Goal: Information Seeking & Learning: Learn about a topic

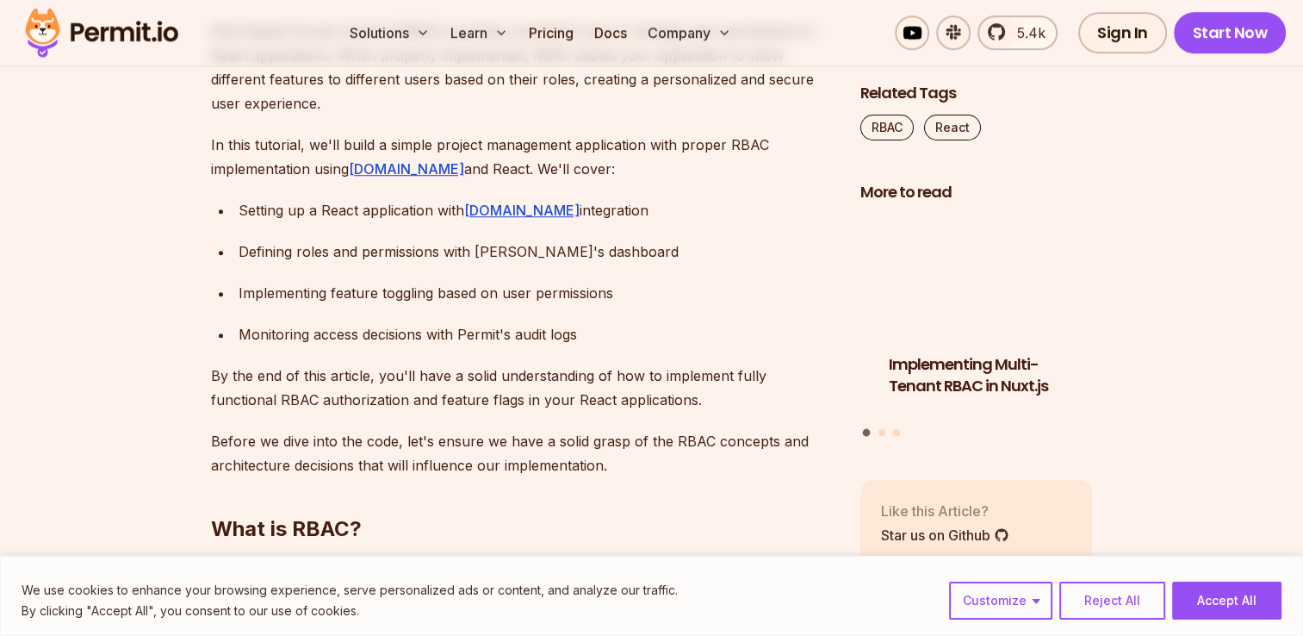
scroll to position [1112, 0]
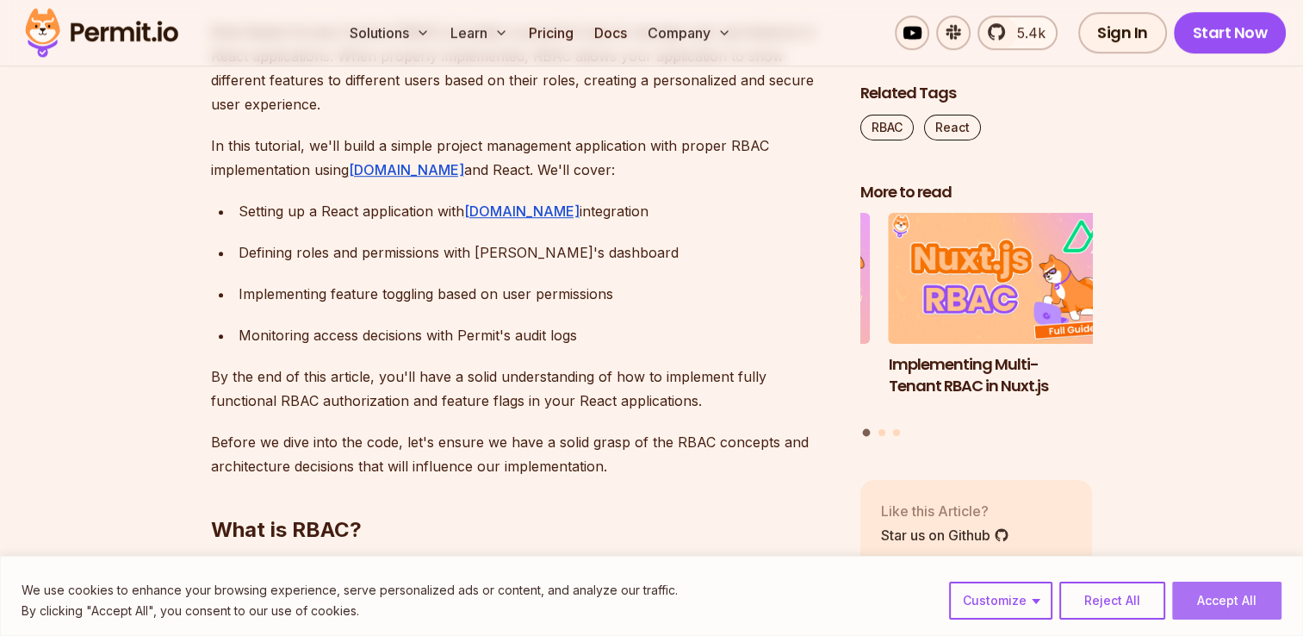
click at [1213, 611] on button "Accept All" at bounding box center [1226, 600] width 109 height 38
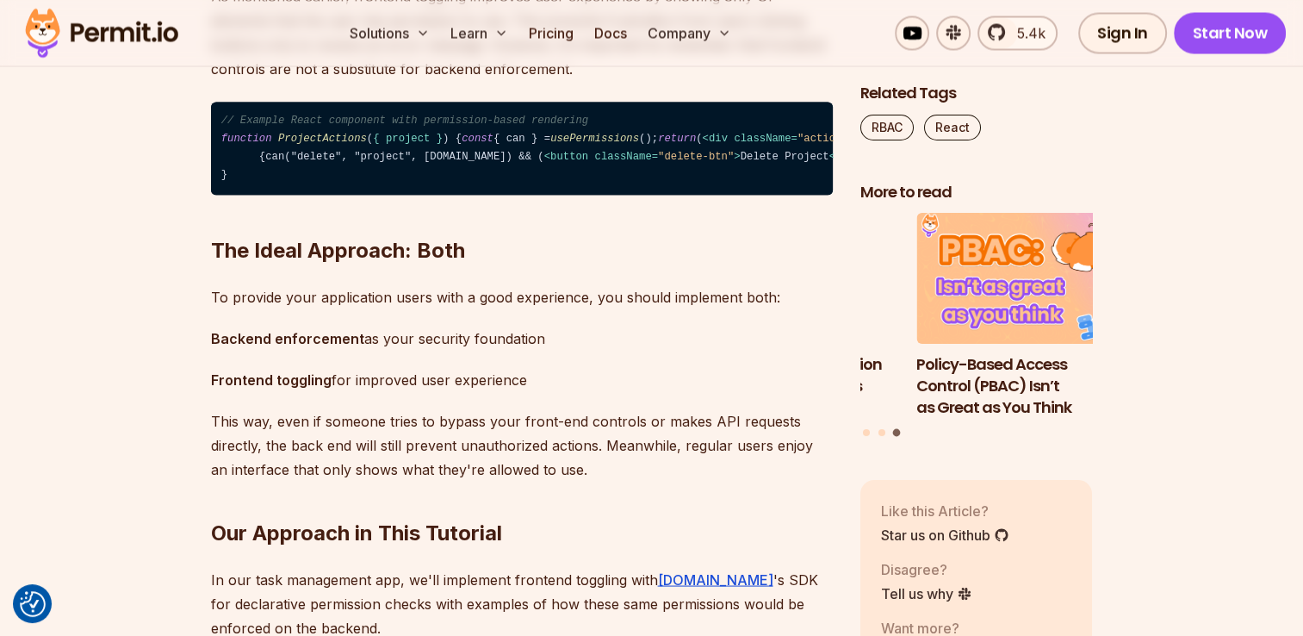
scroll to position [3124, 0]
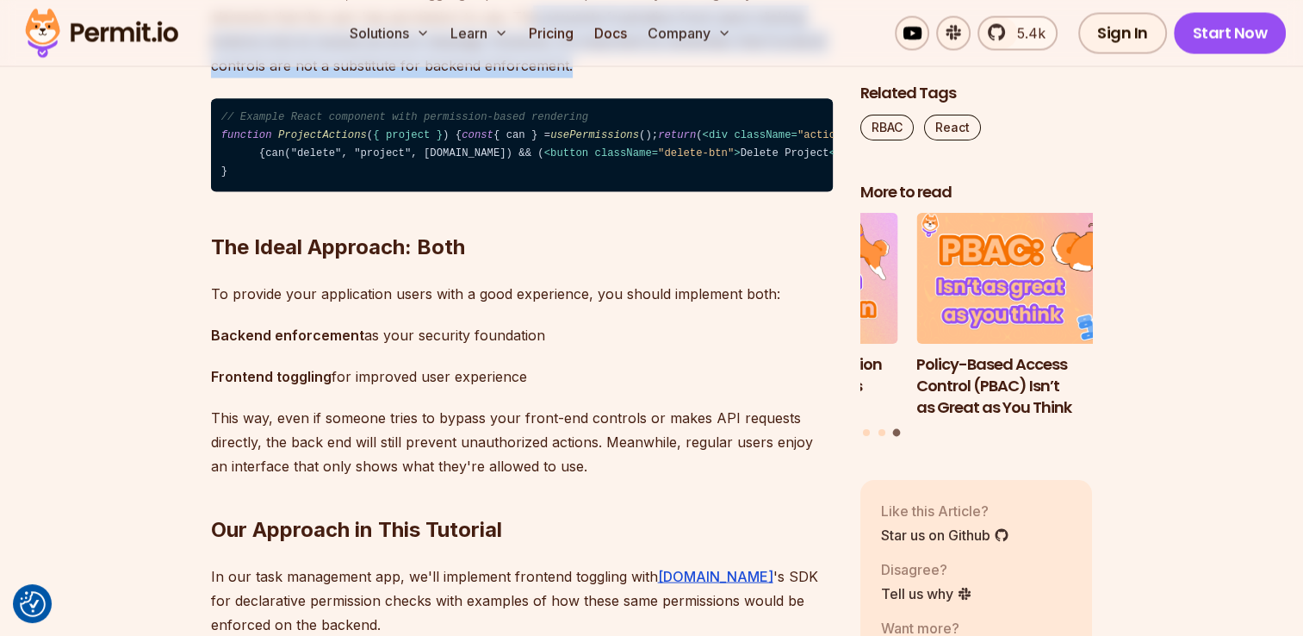
drag, startPoint x: 623, startPoint y: 191, endPoint x: 672, endPoint y: 218, distance: 55.1
click at [668, 78] on p "As mentioned earlier, frontend toggling improves user experience by showing onl…" at bounding box center [522, 29] width 622 height 96
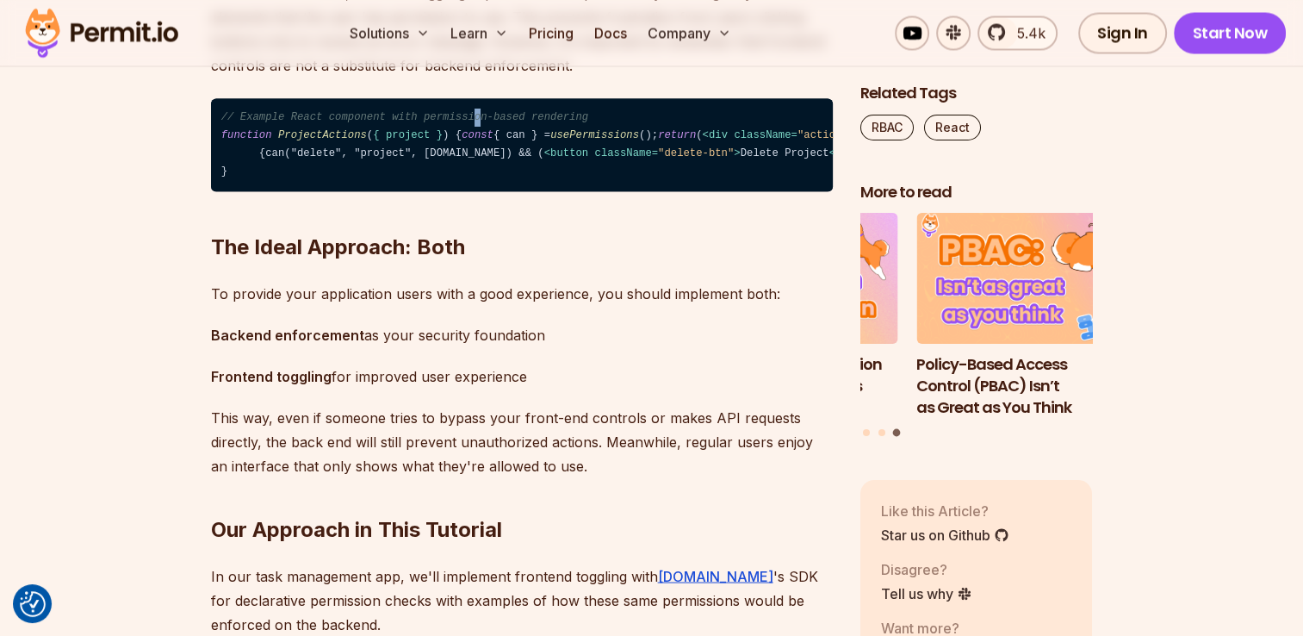
drag, startPoint x: 672, startPoint y: 218, endPoint x: 456, endPoint y: 261, distance: 220.4
click at [456, 123] on span "// Example React component with permission-based rendering" at bounding box center [404, 117] width 367 height 12
click at [353, 159] on span "< div className = "actions" > {can("edit", "project", [DOMAIN_NAME]) && ( < but…" at bounding box center [841, 144] width 1241 height 30
click at [550, 141] on span "usePermissions" at bounding box center [594, 135] width 89 height 12
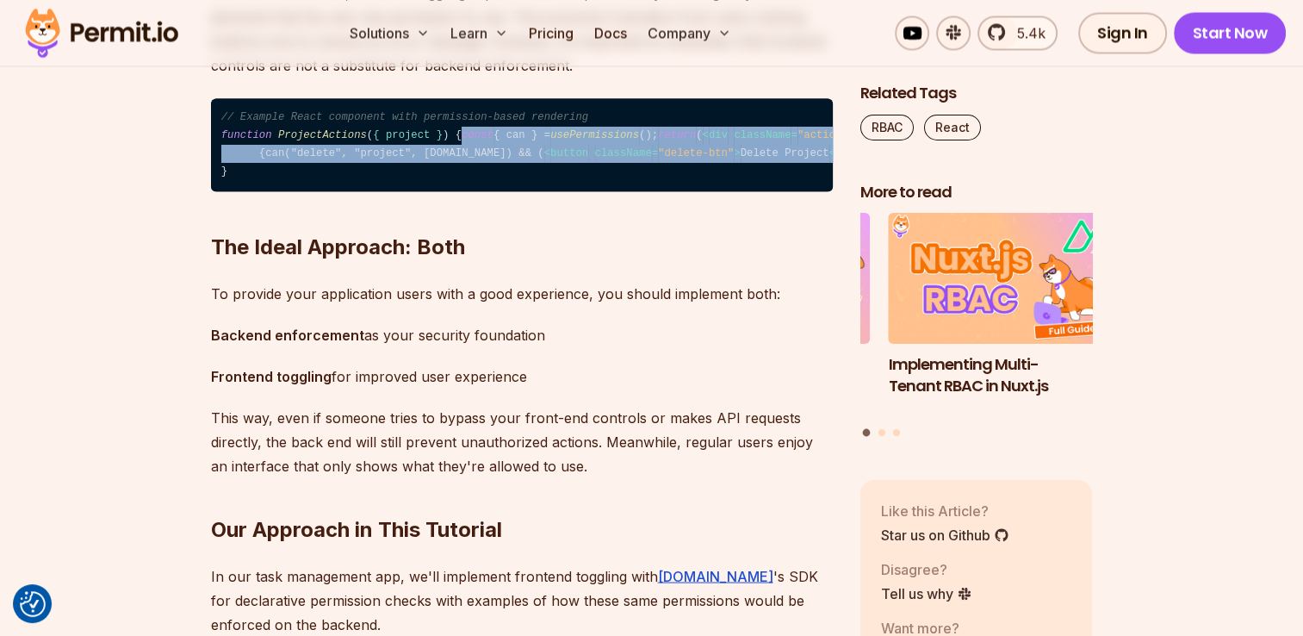
drag, startPoint x: 348, startPoint y: 295, endPoint x: 569, endPoint y: 481, distance: 289.1
click at [569, 192] on code "// Example React component with permission-based rendering function ProjectActi…" at bounding box center [522, 145] width 622 height 94
drag, startPoint x: 569, startPoint y: 481, endPoint x: 529, endPoint y: 486, distance: 40.8
click at [529, 192] on code "// Example React component with permission-based rendering function ProjectActi…" at bounding box center [522, 145] width 622 height 94
click at [441, 192] on code "// Example React component with permission-based rendering function ProjectActi…" at bounding box center [522, 145] width 622 height 94
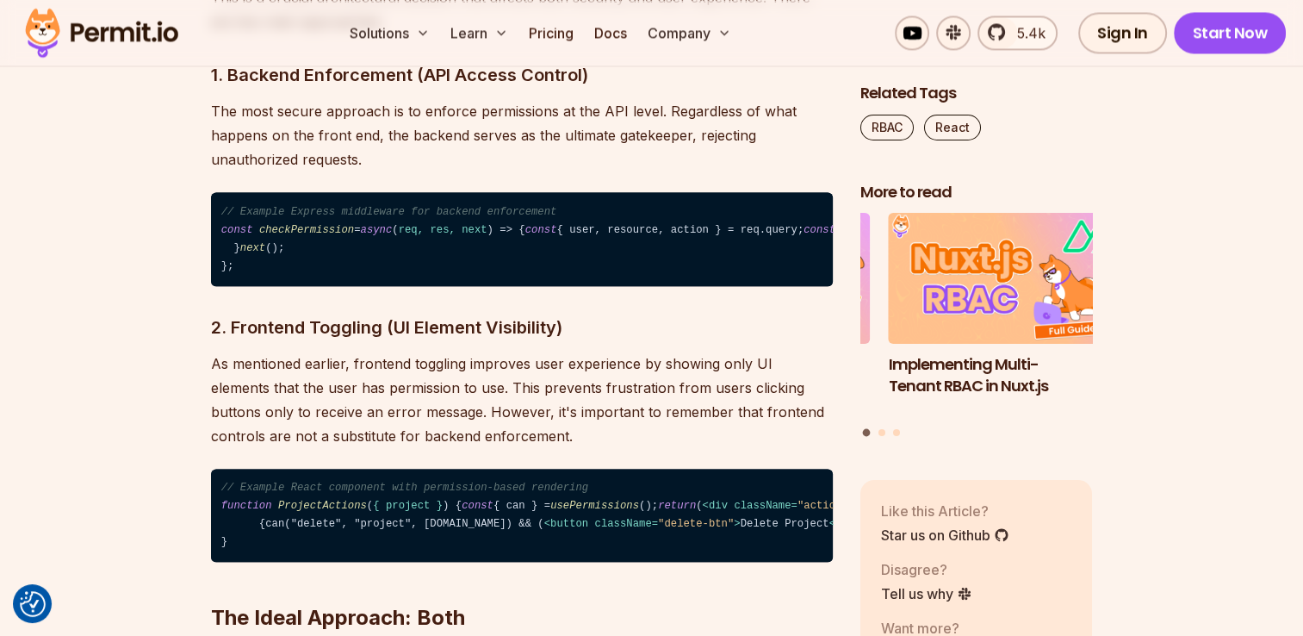
scroll to position [2751, 0]
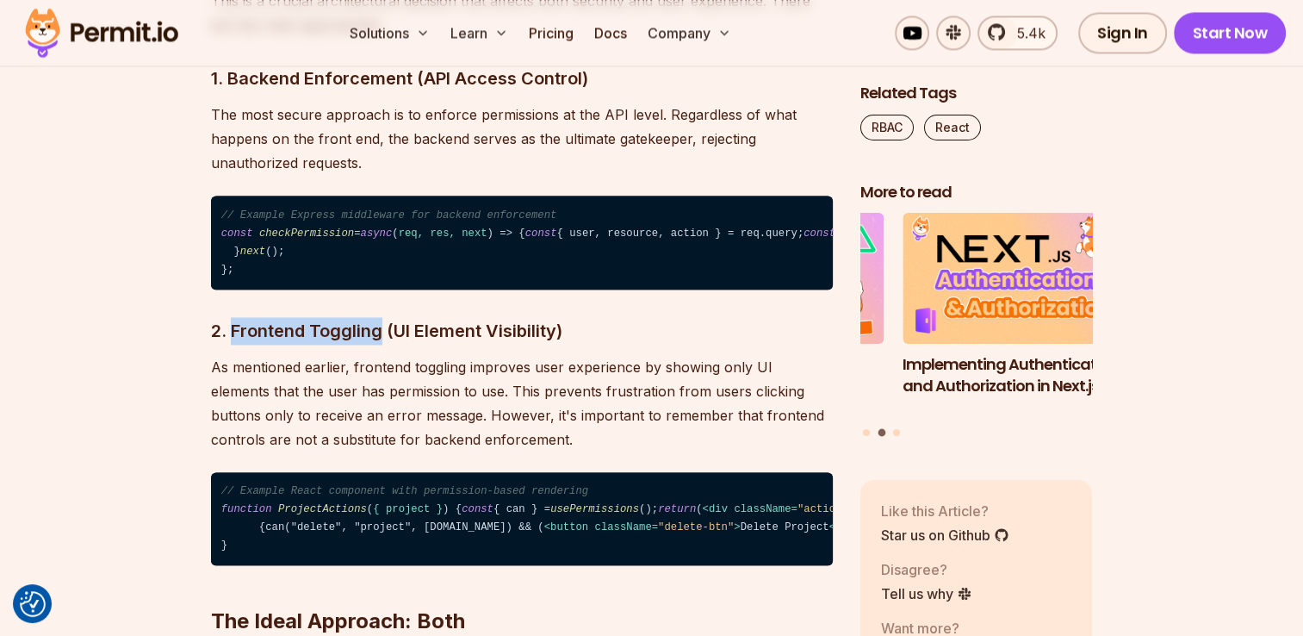
drag, startPoint x: 230, startPoint y: 473, endPoint x: 379, endPoint y: 462, distance: 149.4
click at [379, 344] on h3 "2. Frontend Toggling (UI Element Visibility)" at bounding box center [522, 331] width 622 height 28
copy h3 "Frontend Toggling"
